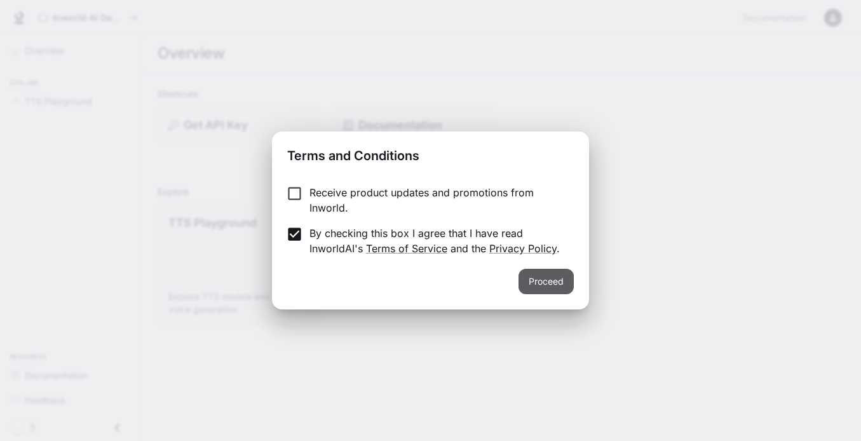
click at [545, 278] on button "Proceed" at bounding box center [545, 281] width 55 height 25
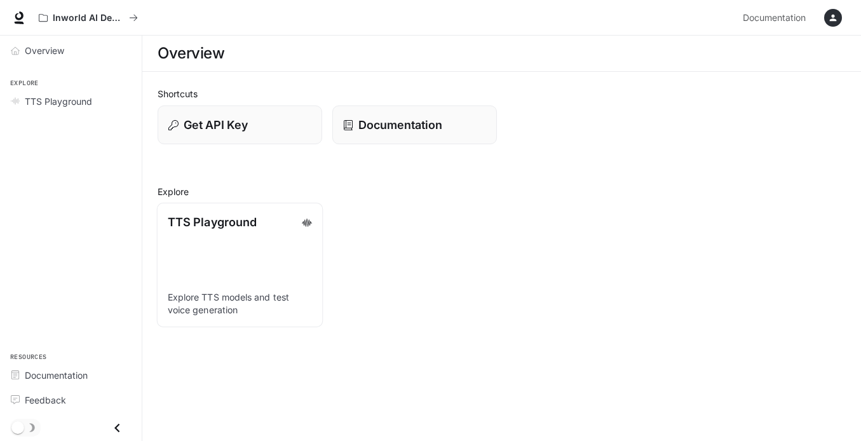
click at [236, 257] on link "TTS Playground Explore TTS models and test voice generation" at bounding box center [240, 265] width 166 height 125
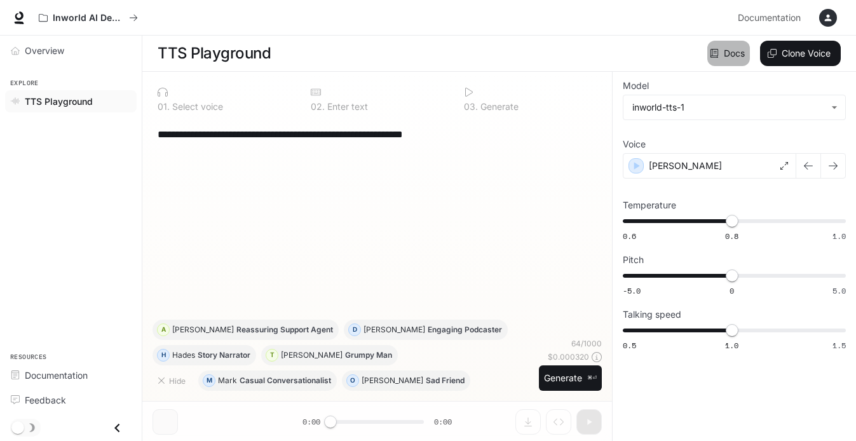
click at [731, 51] on link "Docs" at bounding box center [728, 53] width 43 height 25
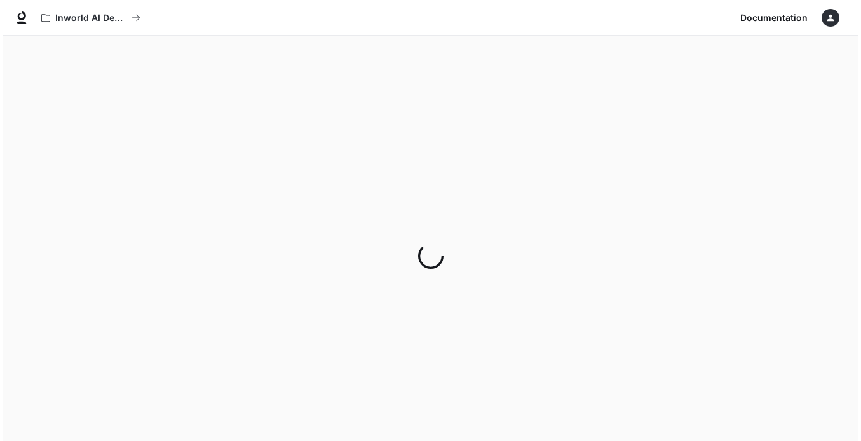
scroll to position [1, 0]
click at [830, 18] on icon "button" at bounding box center [828, 18] width 10 height 10
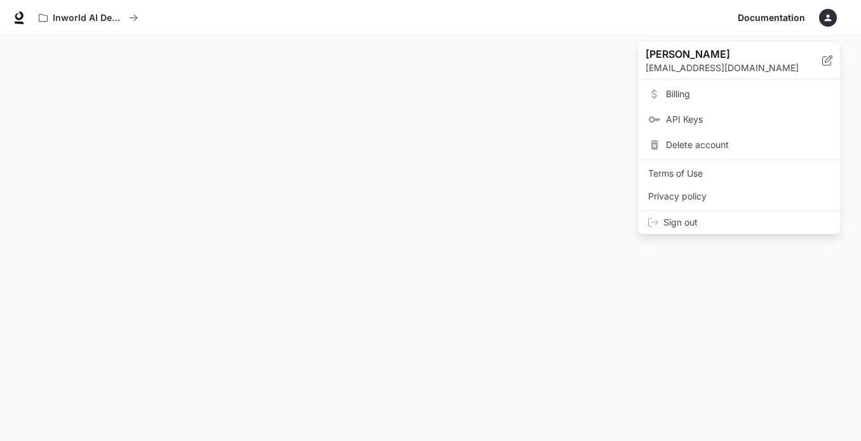
click at [676, 143] on span "Delete account" at bounding box center [748, 144] width 164 height 13
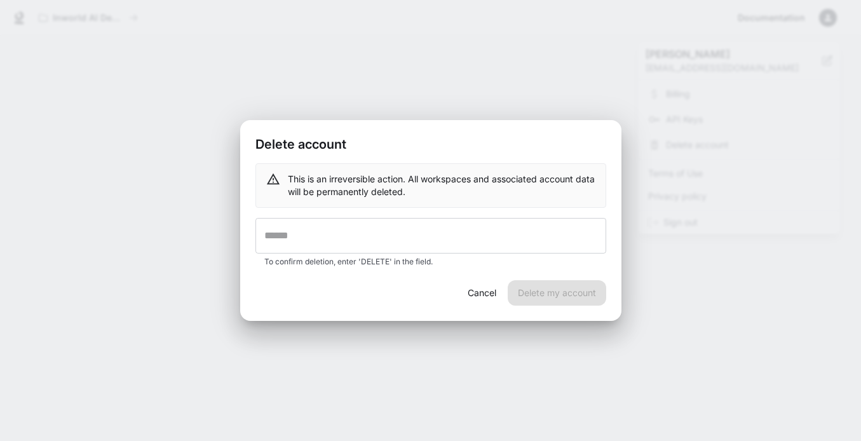
click at [476, 292] on button "Cancel" at bounding box center [482, 292] width 41 height 25
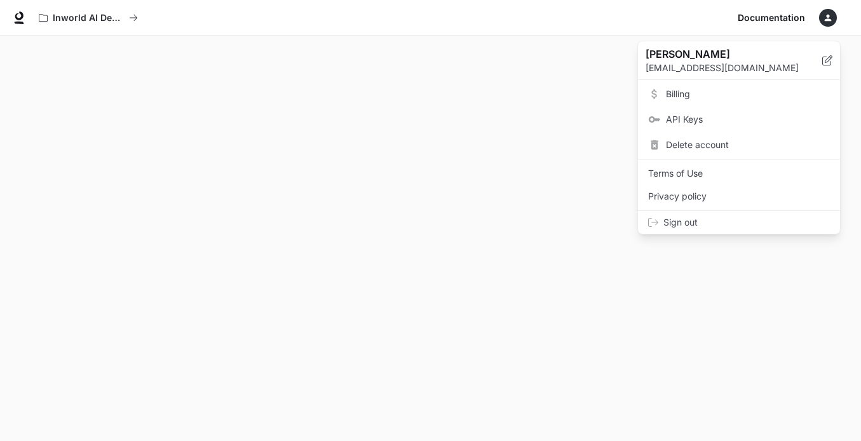
click at [675, 219] on span "Sign out" at bounding box center [746, 222] width 166 height 13
